Goal: Information Seeking & Learning: Learn about a topic

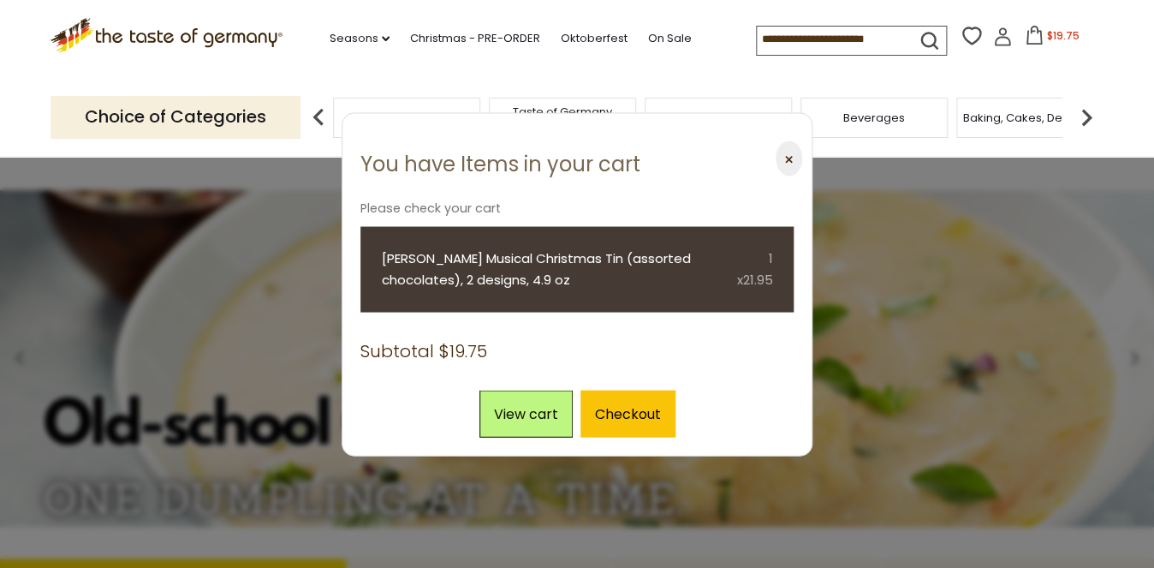
click at [784, 158] on button "⨉" at bounding box center [789, 158] width 27 height 35
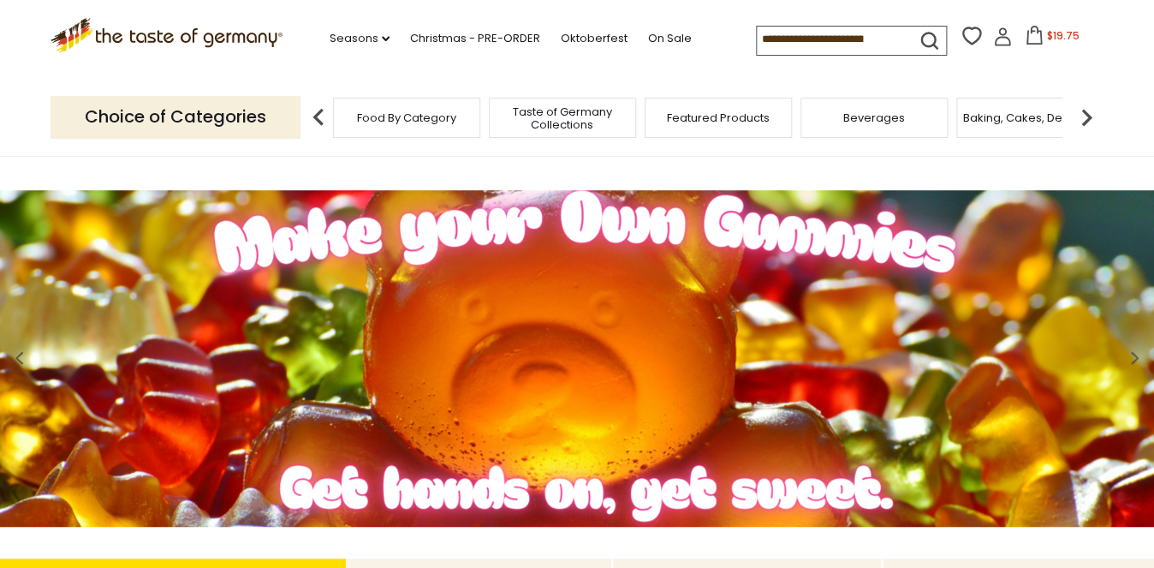
click at [784, 41] on input at bounding box center [829, 39] width 145 height 24
type input "**********"
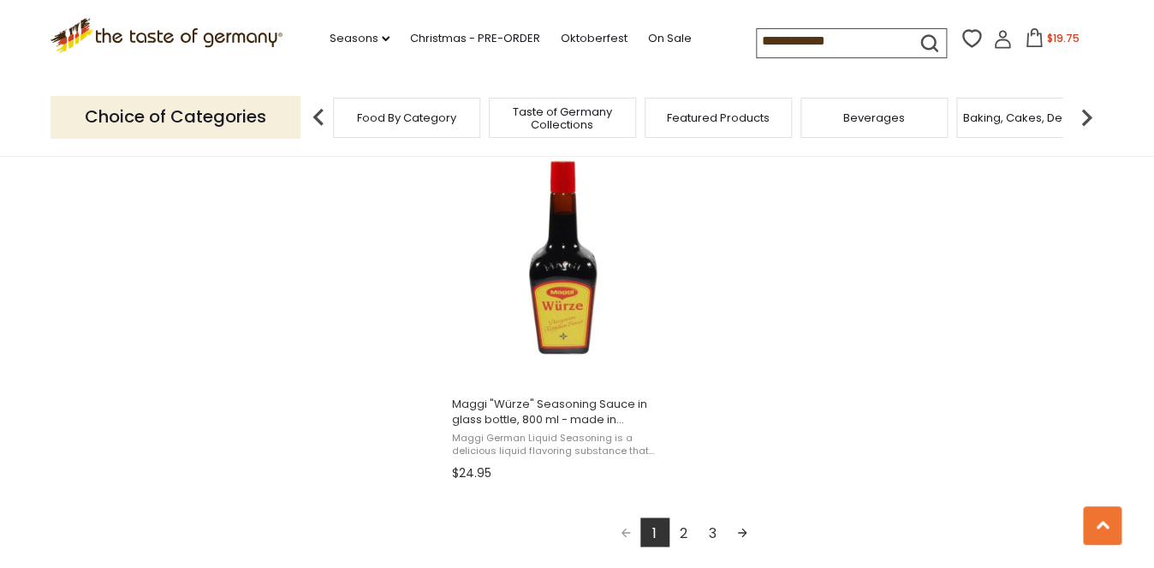
scroll to position [2962, 0]
click at [686, 526] on link "2" at bounding box center [683, 530] width 29 height 29
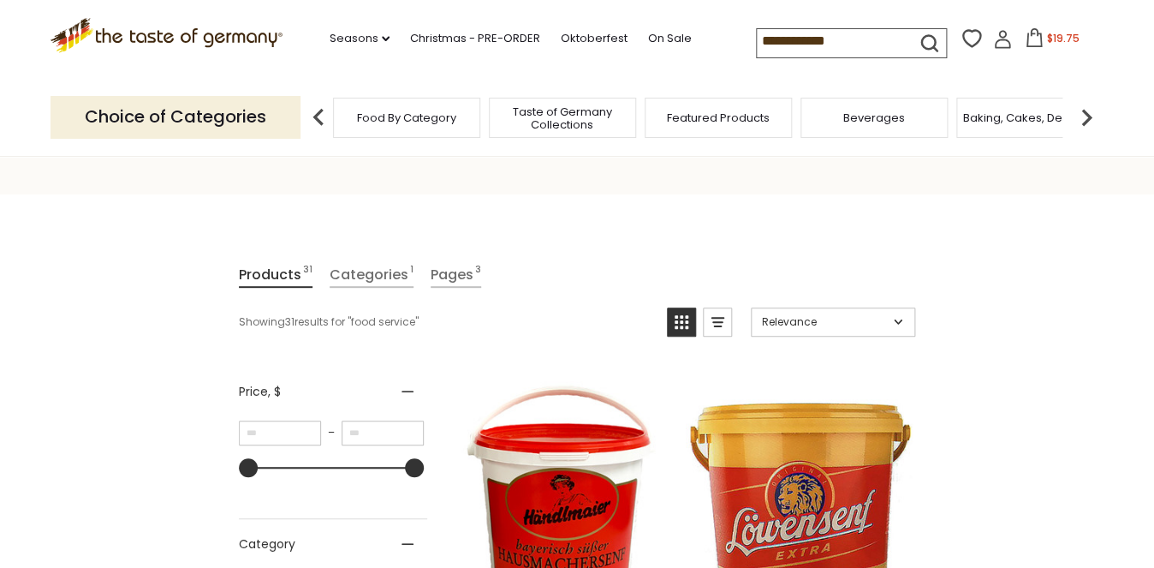
scroll to position [282, 0]
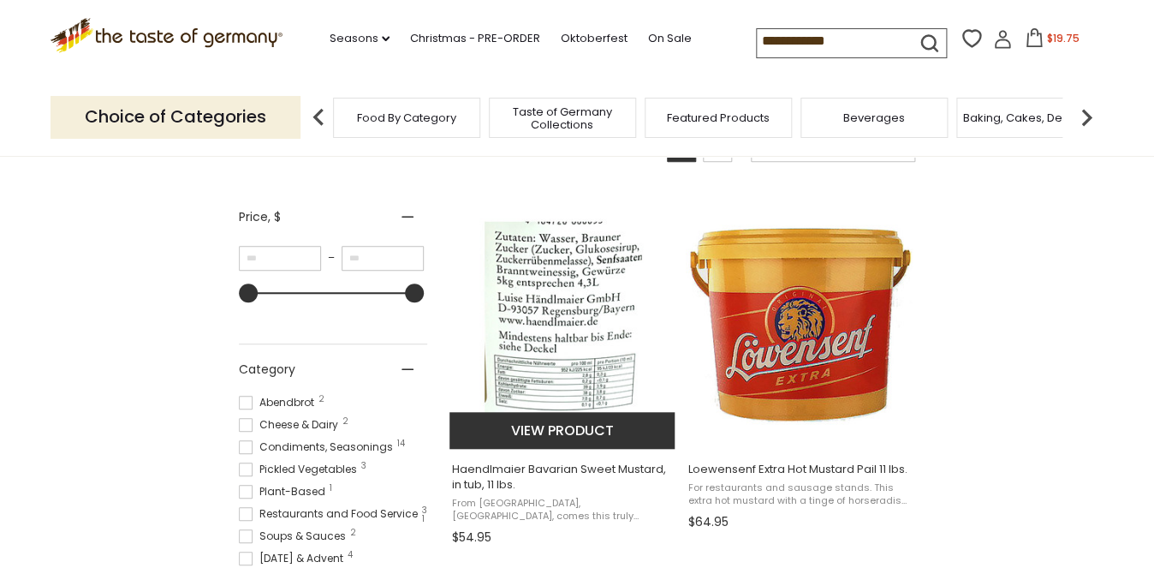
click at [603, 410] on img "Haendlmaier Bavarian Sweet Mustard, in tub, 11 lbs." at bounding box center [562, 319] width 227 height 227
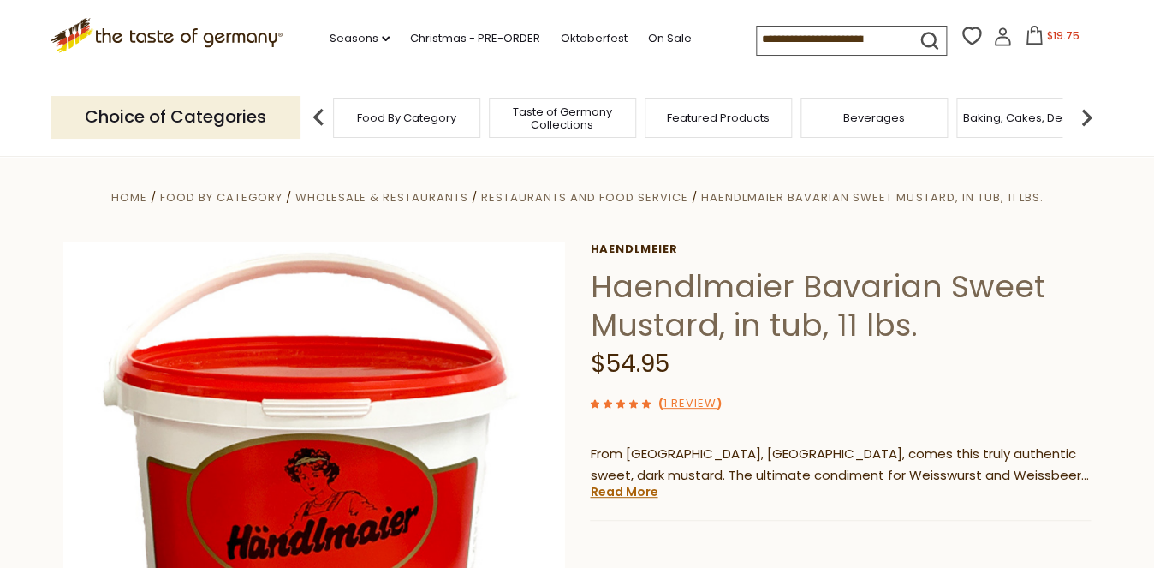
click at [793, 45] on input at bounding box center [829, 39] width 145 height 24
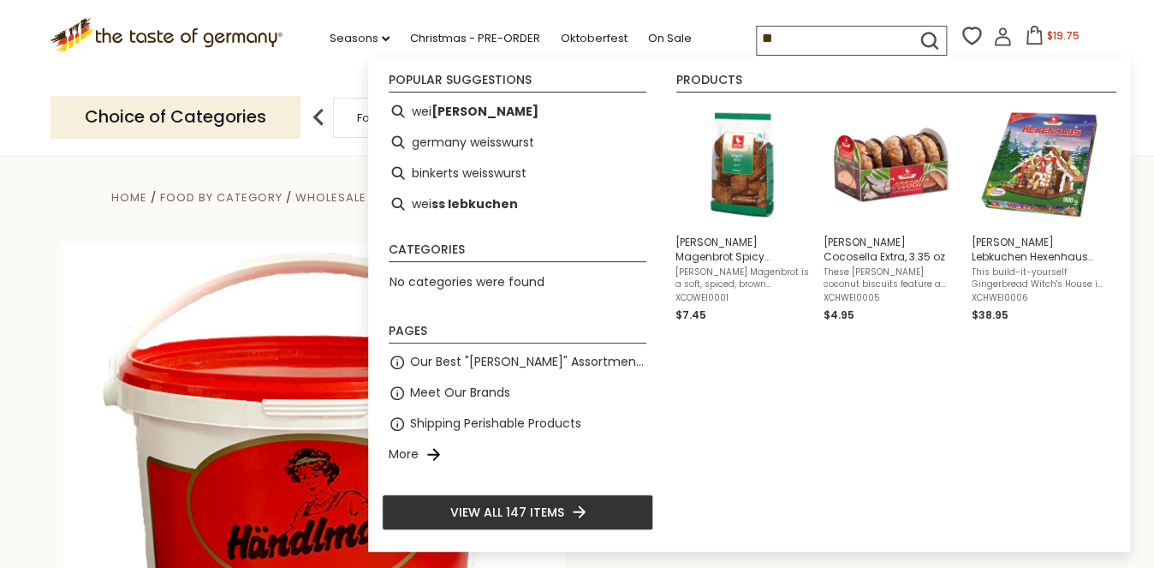
type input "*"
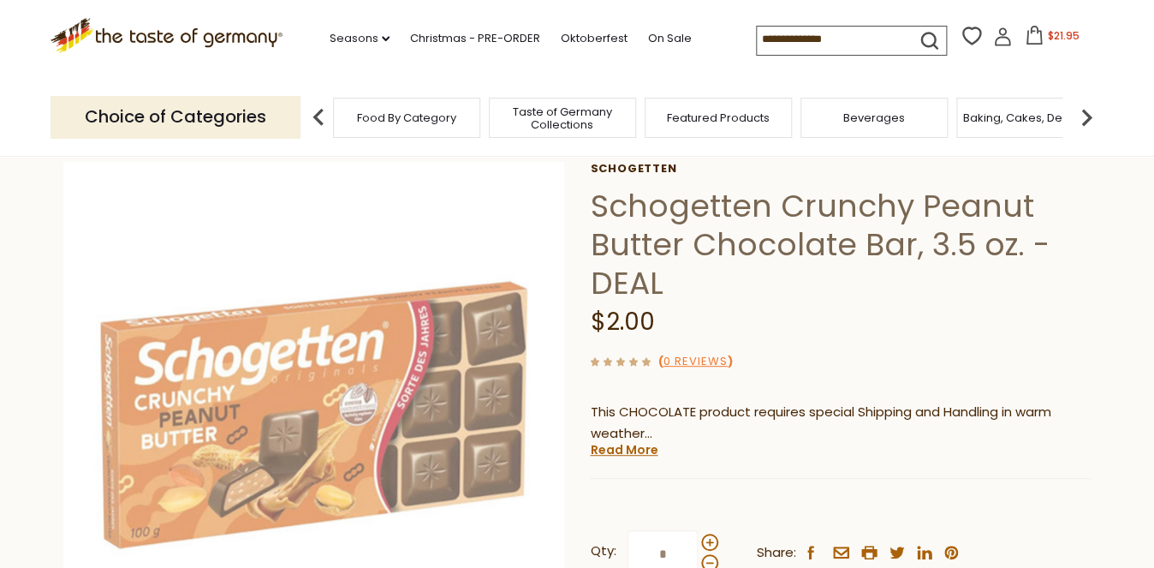
scroll to position [80, 0]
